Goal: Navigation & Orientation: Find specific page/section

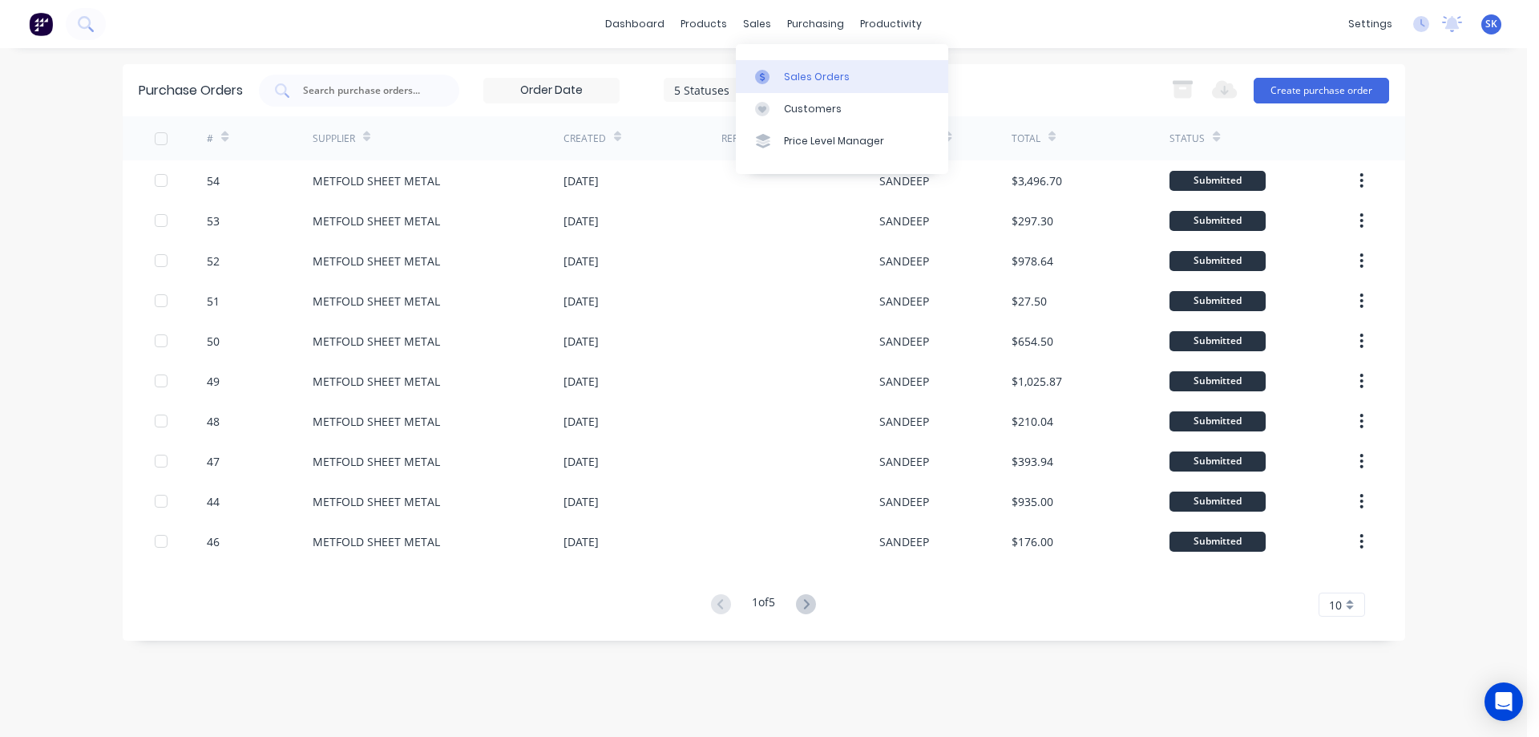
click at [783, 66] on link "Sales Orders" at bounding box center [842, 76] width 212 height 32
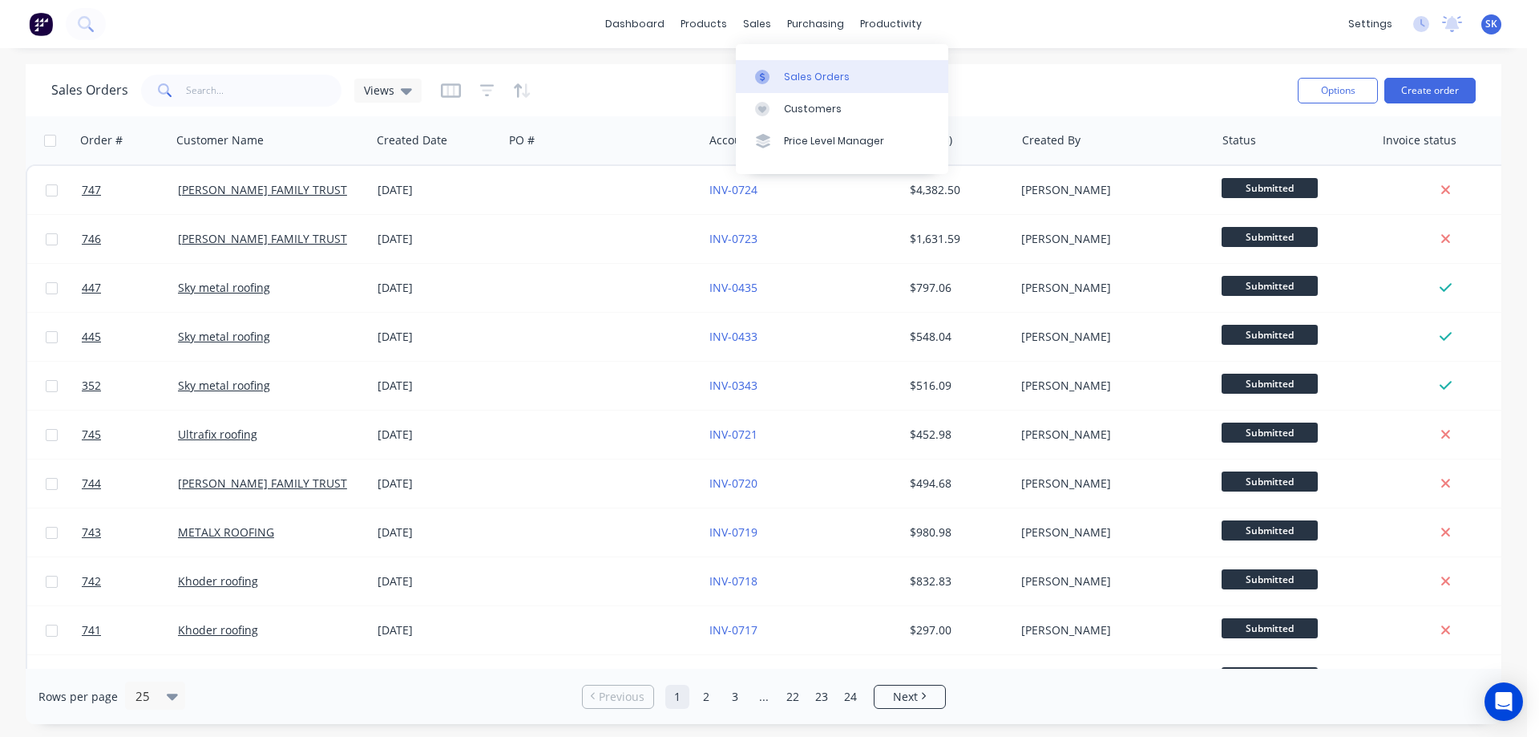
click at [809, 88] on link "Sales Orders" at bounding box center [842, 76] width 212 height 32
click at [808, 78] on div "Sales Orders" at bounding box center [817, 77] width 66 height 14
click at [815, 70] on div at bounding box center [808, 77] width 24 height 14
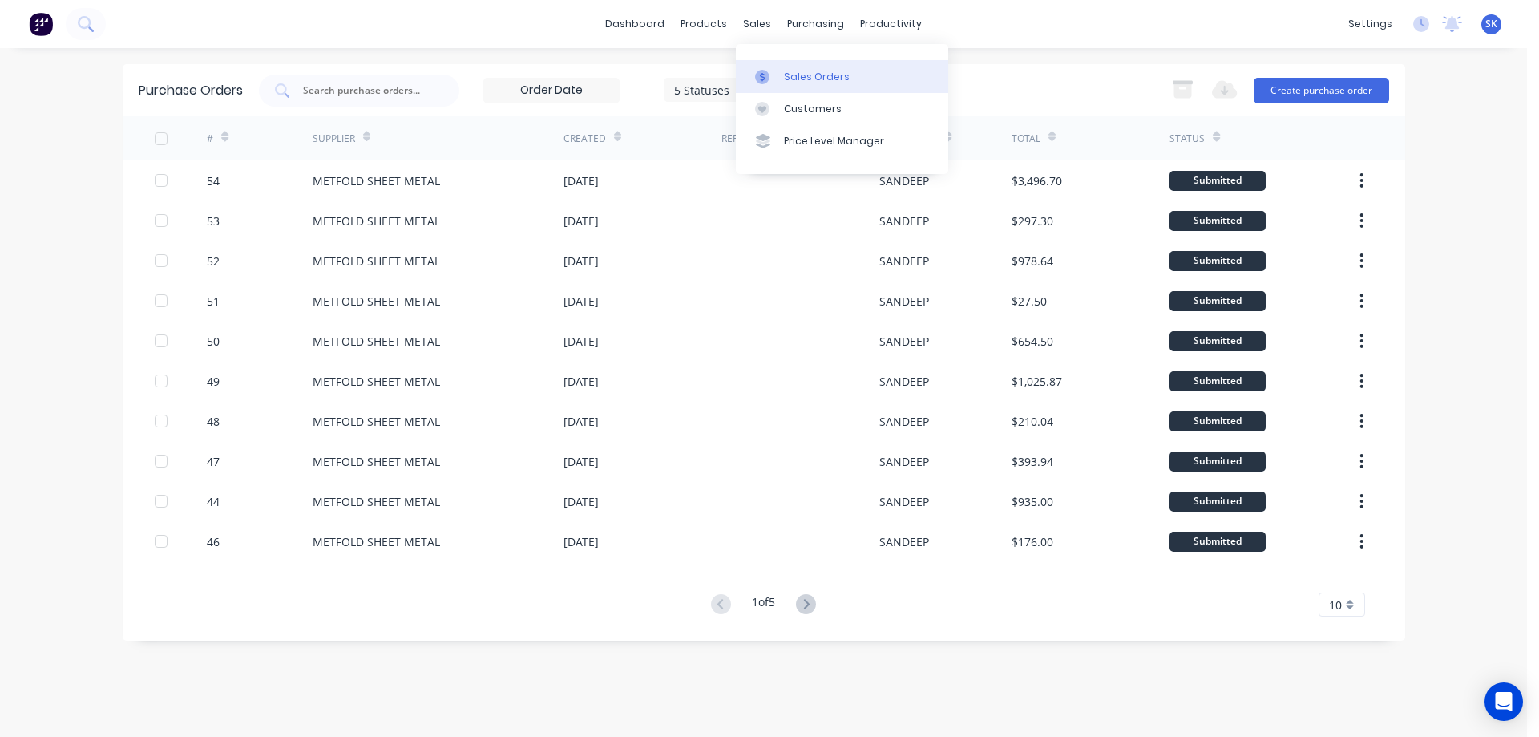
click at [789, 67] on link "Sales Orders" at bounding box center [842, 76] width 212 height 32
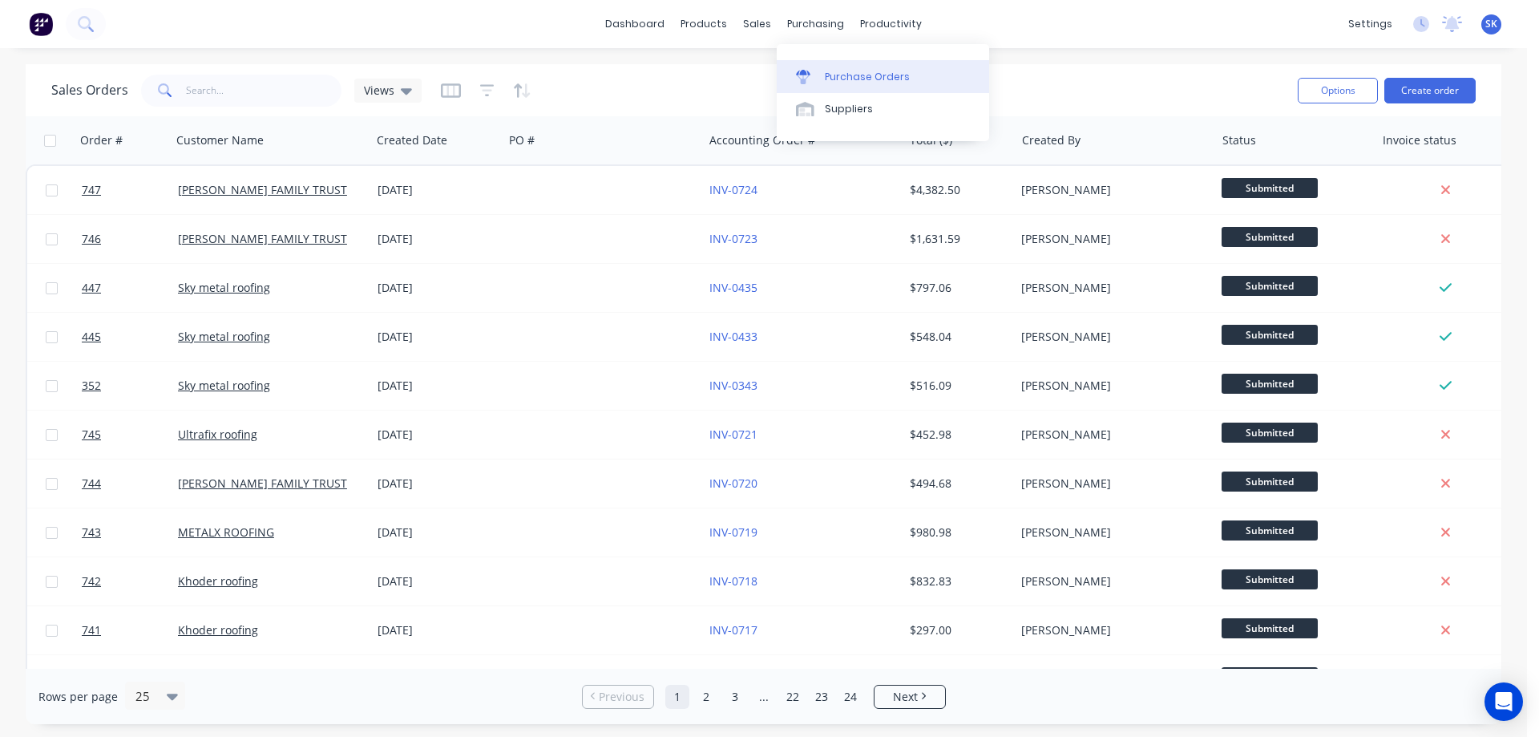
click at [827, 71] on div "Purchase Orders" at bounding box center [867, 77] width 85 height 14
